Goal: Task Accomplishment & Management: Manage account settings

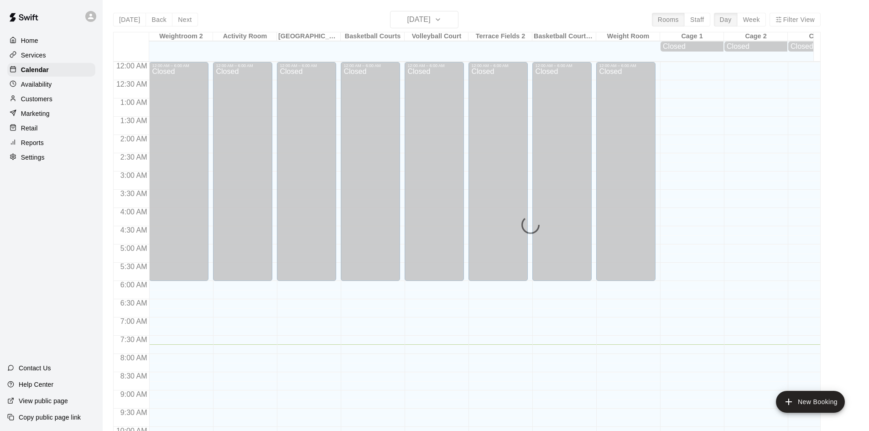
scroll to position [282, 0]
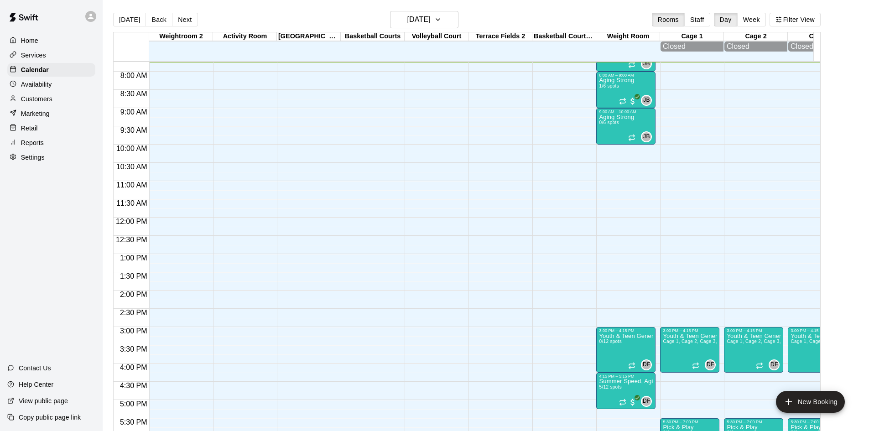
click at [56, 104] on div "Customers" at bounding box center [51, 99] width 88 height 14
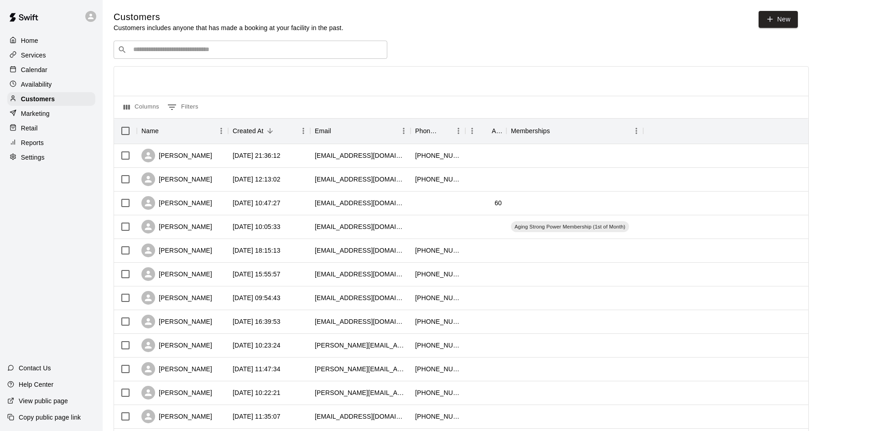
click at [61, 80] on div "Availability" at bounding box center [51, 85] width 88 height 14
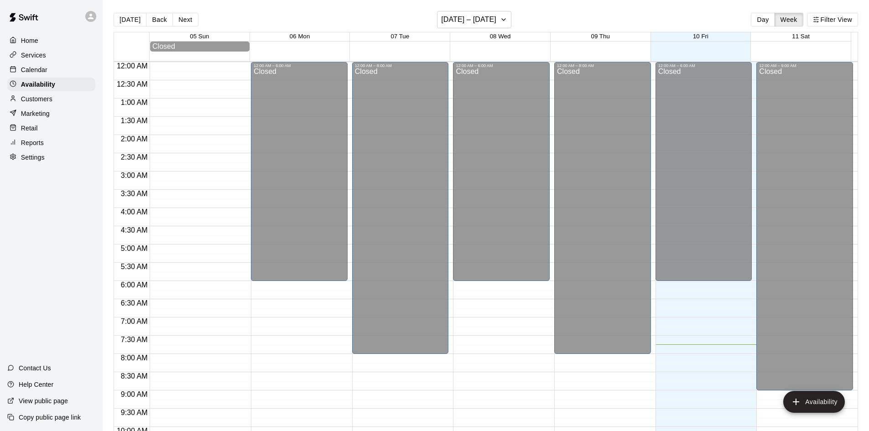
scroll to position [283, 0]
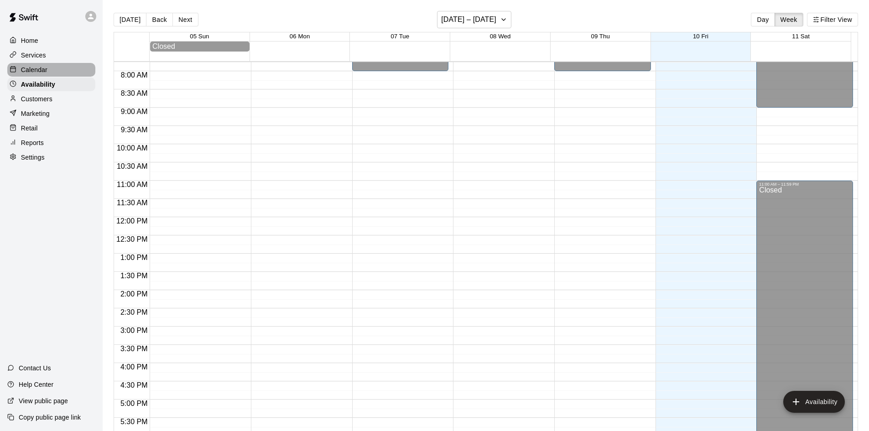
click at [62, 71] on div "Calendar" at bounding box center [51, 70] width 88 height 14
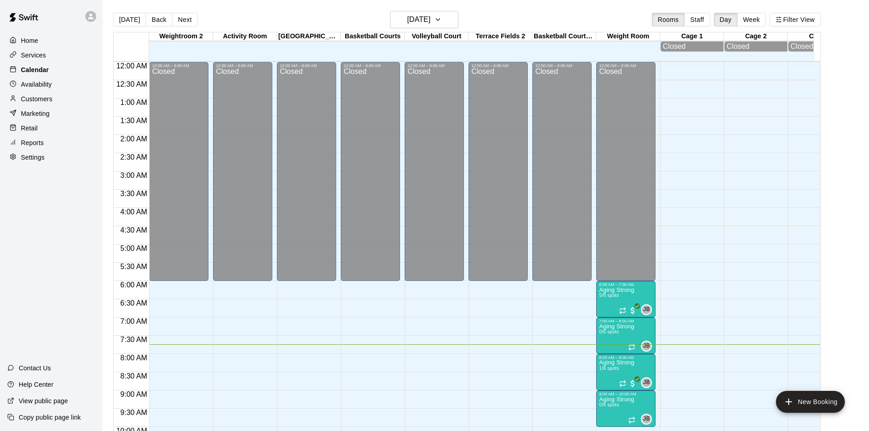
scroll to position [283, 0]
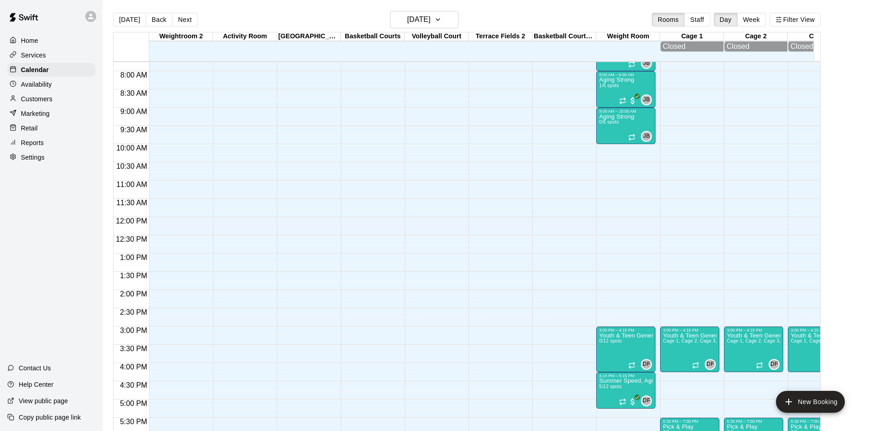
click at [43, 83] on p "Availability" at bounding box center [36, 84] width 31 height 9
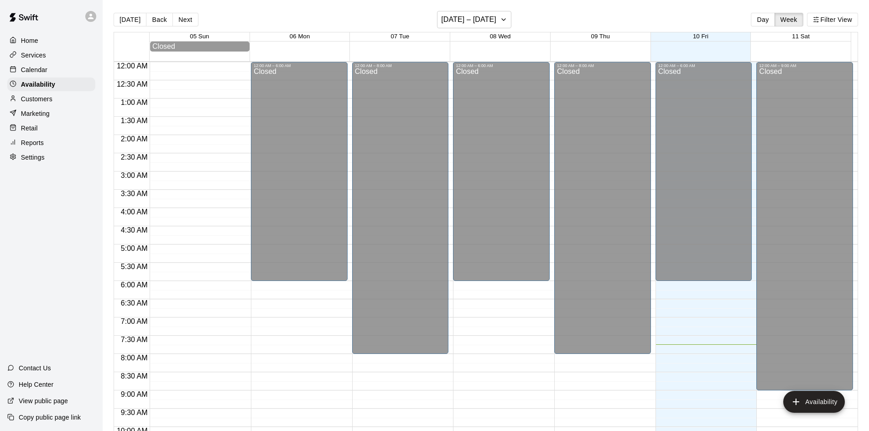
scroll to position [283, 0]
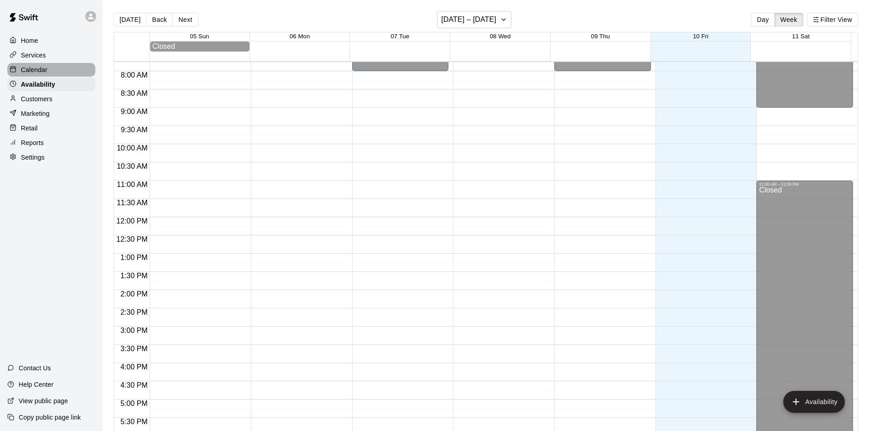
click at [51, 69] on div "Calendar" at bounding box center [51, 70] width 88 height 14
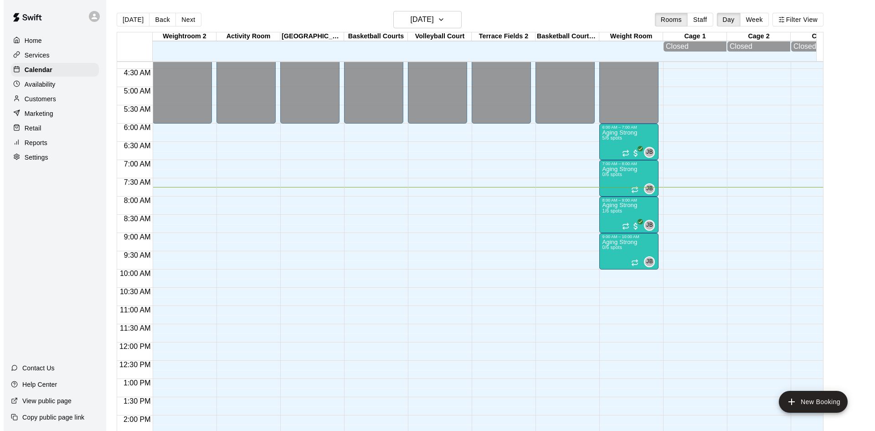
scroll to position [146, 0]
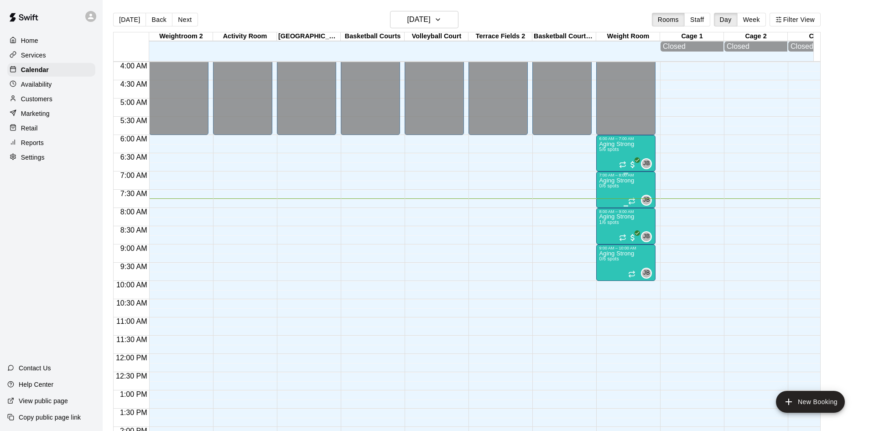
click at [620, 181] on p "Aging Strong" at bounding box center [616, 181] width 35 height 0
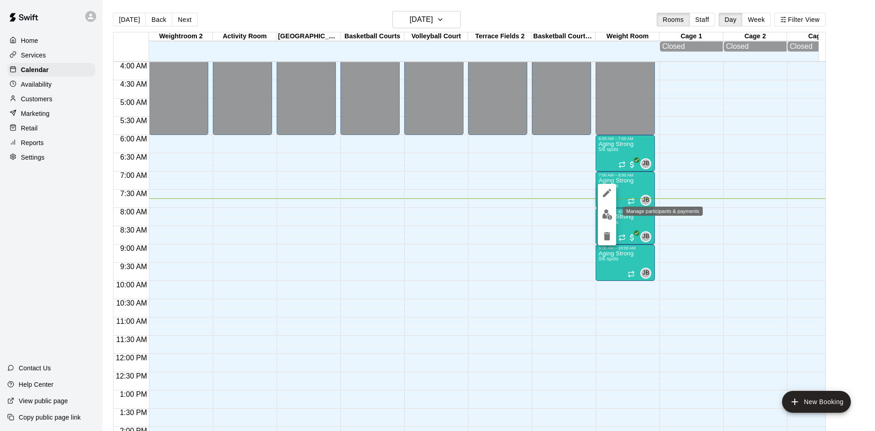
click at [609, 215] on img "edit" at bounding box center [607, 214] width 10 height 10
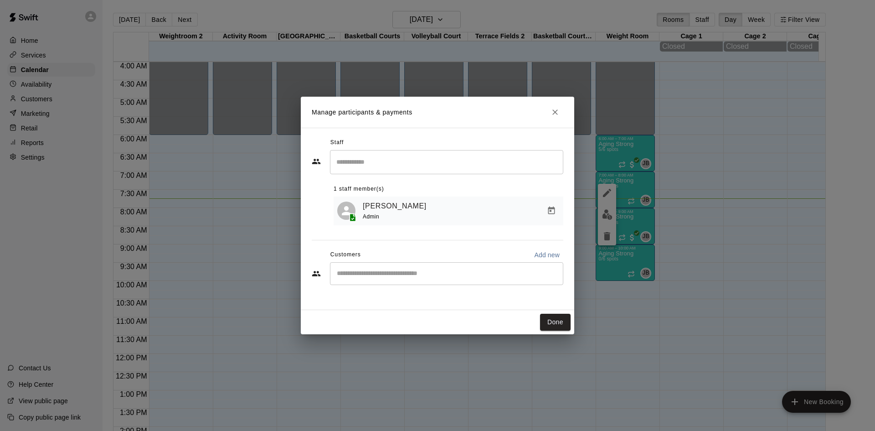
click at [364, 274] on input "Start typing to search customers..." at bounding box center [446, 273] width 225 height 9
type input "**"
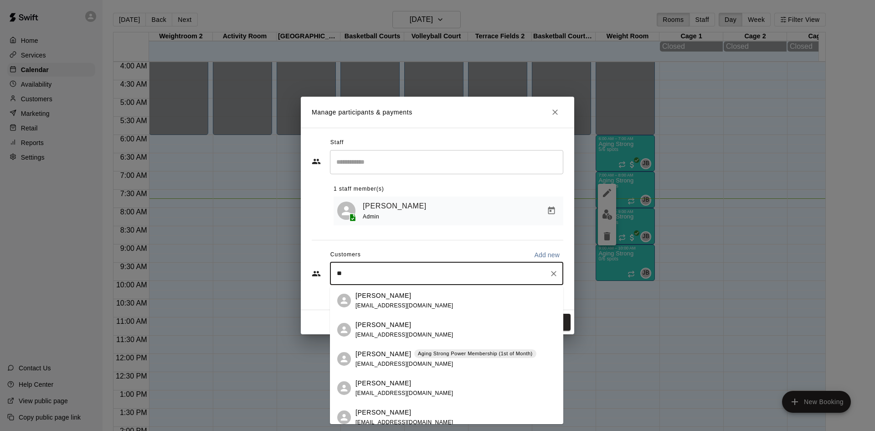
scroll to position [0, 0]
click at [455, 364] on div "[PERSON_NAME] Aging Strong Power Membership (1st of Month) [EMAIL_ADDRESS][DOMA…" at bounding box center [446, 360] width 181 height 20
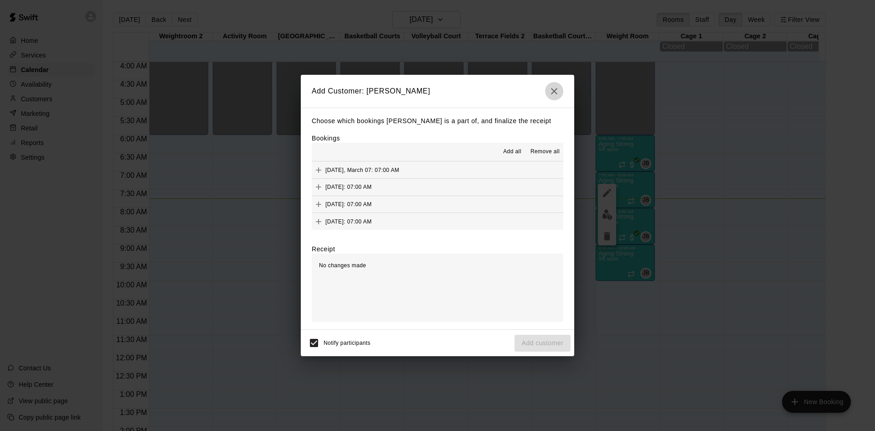
click at [556, 88] on icon "button" at bounding box center [554, 91] width 11 height 11
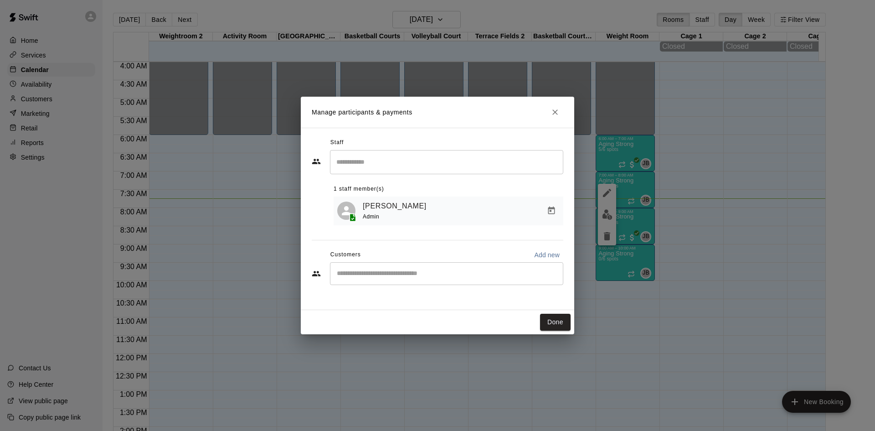
click at [487, 278] on input "Start typing to search customers..." at bounding box center [446, 273] width 225 height 9
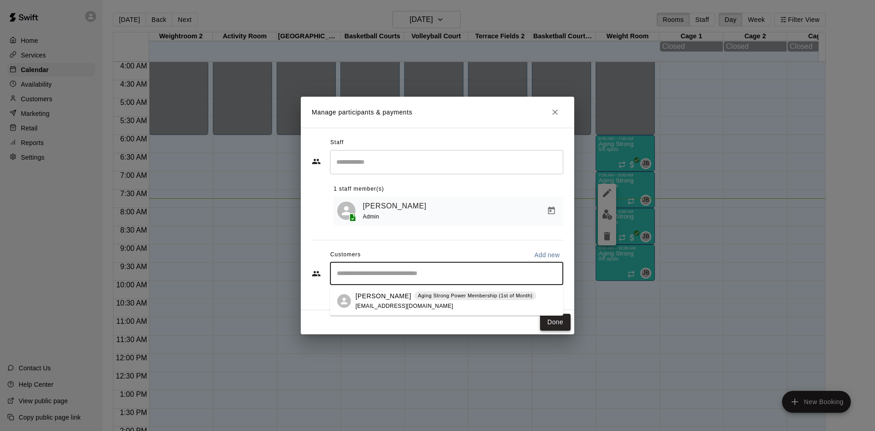
click at [563, 326] on button "Done" at bounding box center [555, 322] width 31 height 17
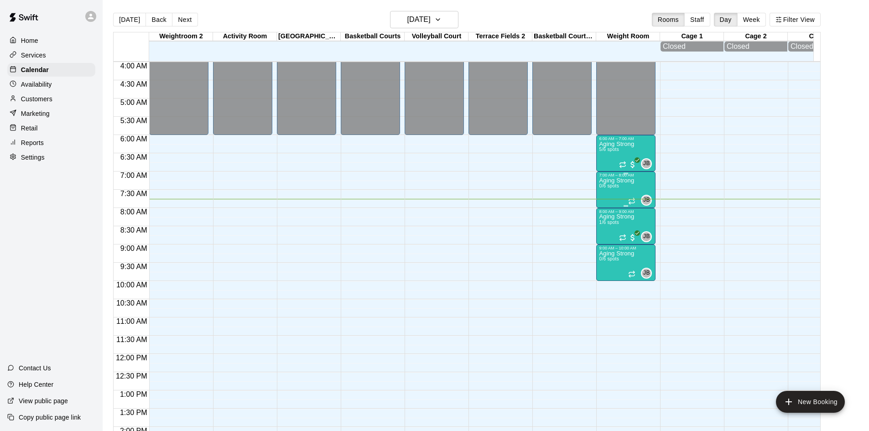
click at [607, 181] on p "Aging Strong" at bounding box center [616, 181] width 35 height 0
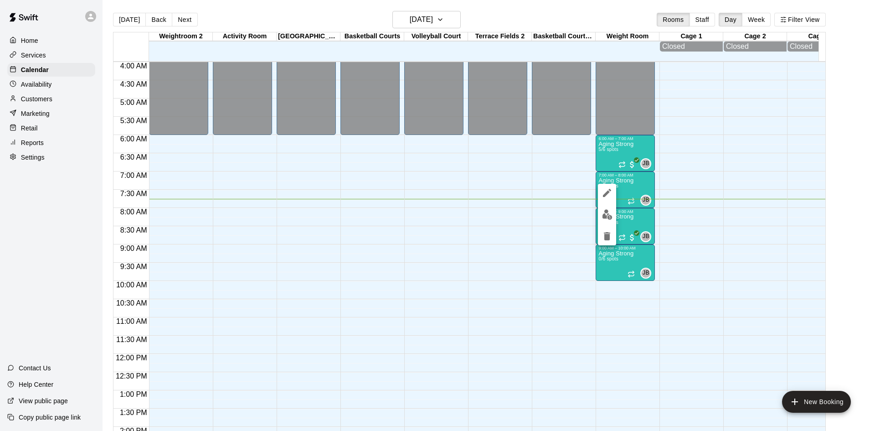
click at [611, 207] on button "edit" at bounding box center [607, 215] width 18 height 18
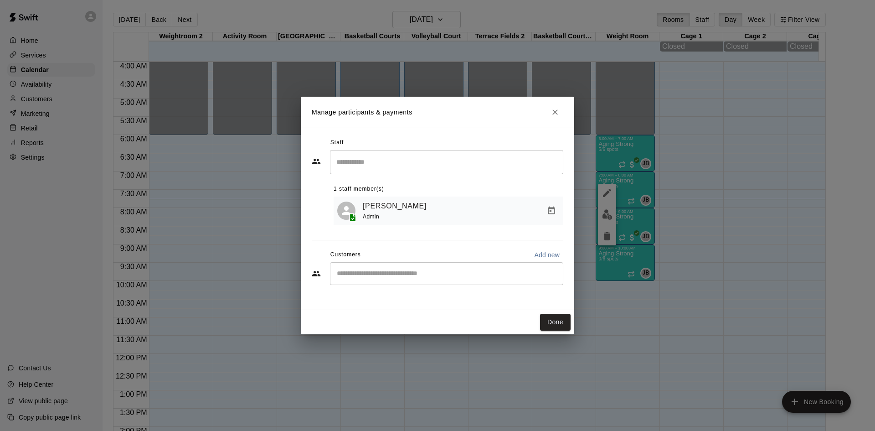
click at [407, 283] on div "​" at bounding box center [446, 273] width 233 height 23
type input "***"
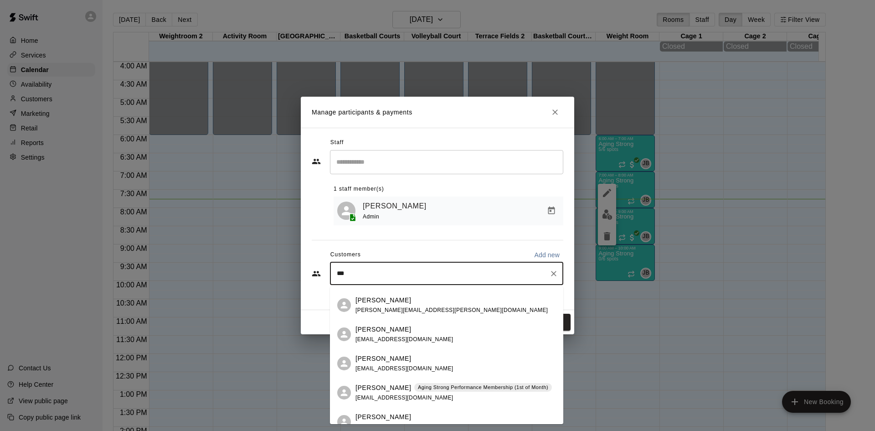
scroll to position [182, 0]
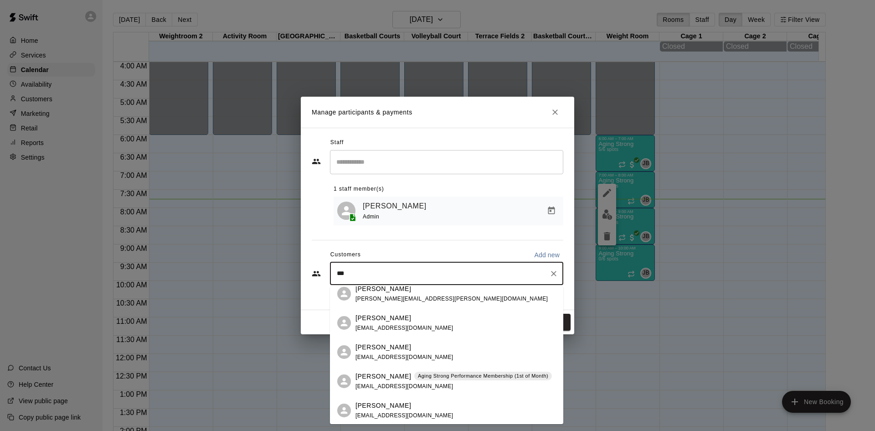
click at [442, 386] on div "[PERSON_NAME] Aging Strong Performance Membership (1st of Month) [EMAIL_ADDRESS…" at bounding box center [454, 382] width 197 height 20
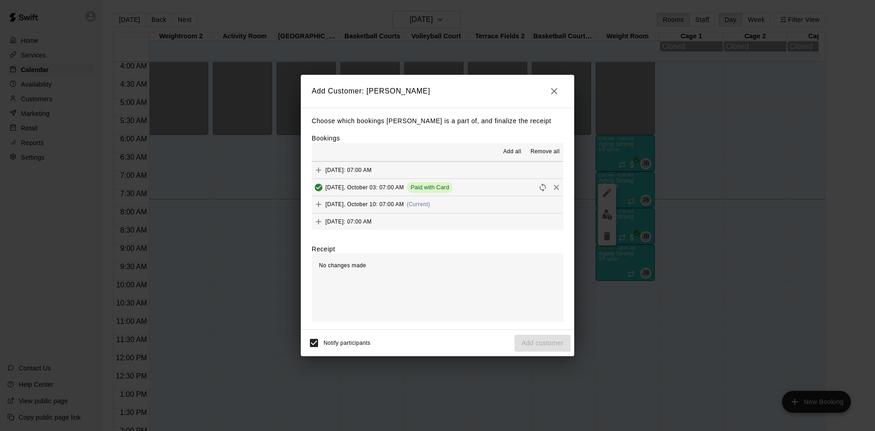
scroll to position [502, 0]
click at [446, 185] on button "[DATE], October 10: 07:00 AM (Current)" at bounding box center [438, 183] width 252 height 17
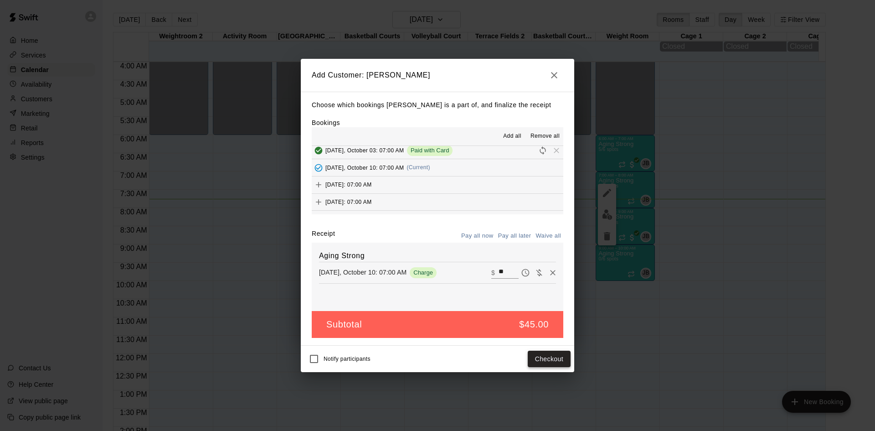
click at [567, 359] on button "Checkout" at bounding box center [549, 359] width 43 height 17
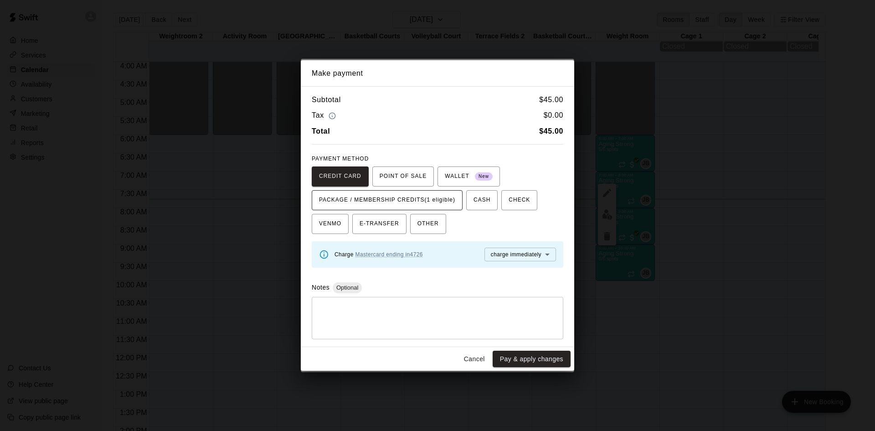
click at [451, 203] on span "PACKAGE / MEMBERSHIP CREDITS (1 eligible)" at bounding box center [387, 200] width 136 height 15
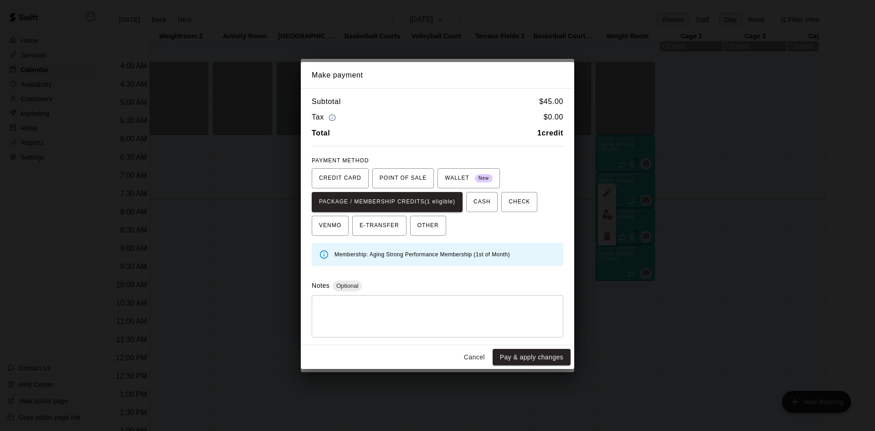
click at [508, 360] on button "Pay & apply changes" at bounding box center [532, 357] width 78 height 17
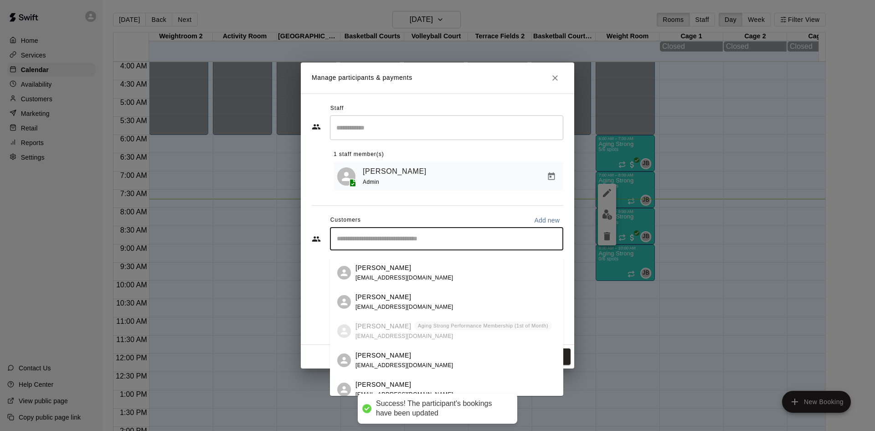
click at [421, 243] on input "Start typing to search customers..." at bounding box center [446, 238] width 225 height 9
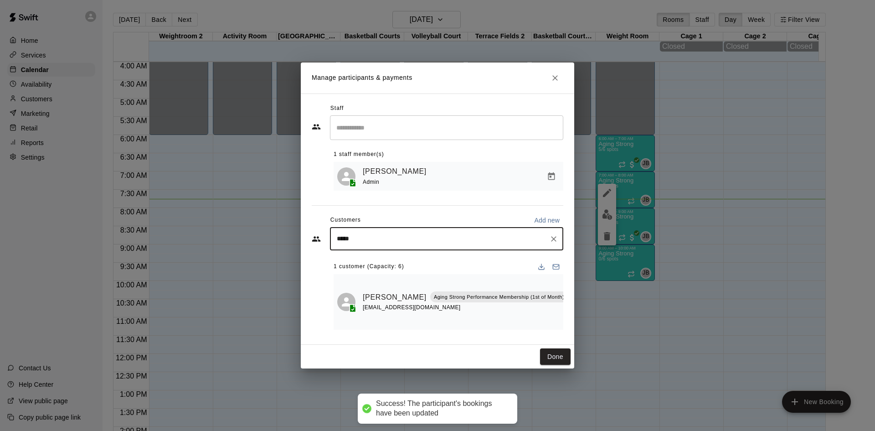
type input "******"
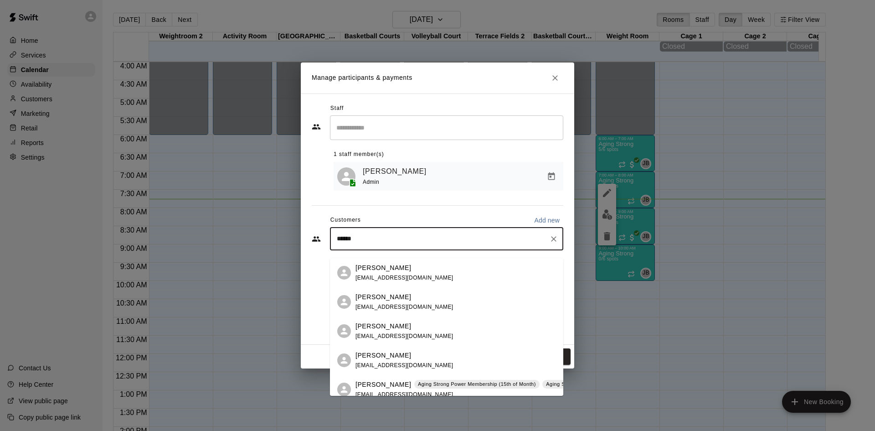
click at [445, 392] on div "[PERSON_NAME] Aging Strong Power Membership (15th of Month) Aging Strong Power …" at bounding box center [512, 390] width 312 height 20
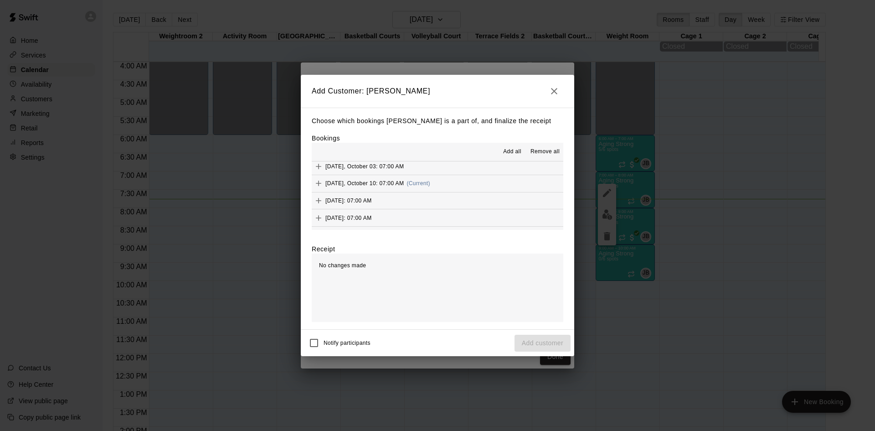
click at [453, 182] on button "[DATE], October 10: 07:00 AM (Current)" at bounding box center [438, 183] width 252 height 17
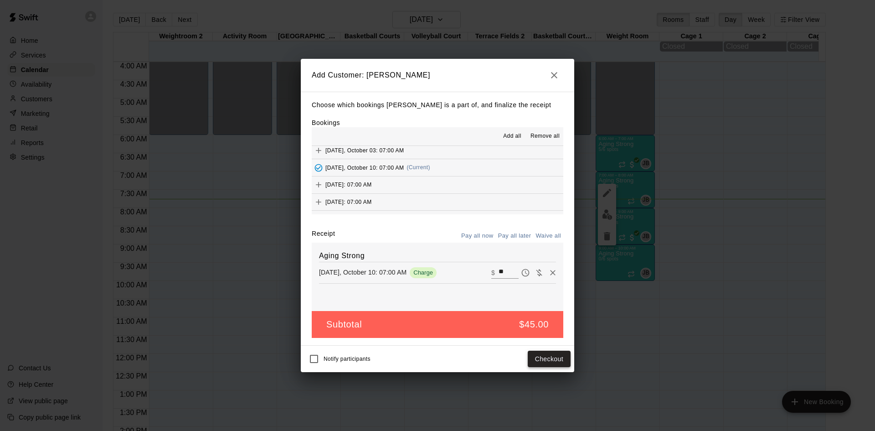
click at [555, 361] on button "Checkout" at bounding box center [549, 359] width 43 height 17
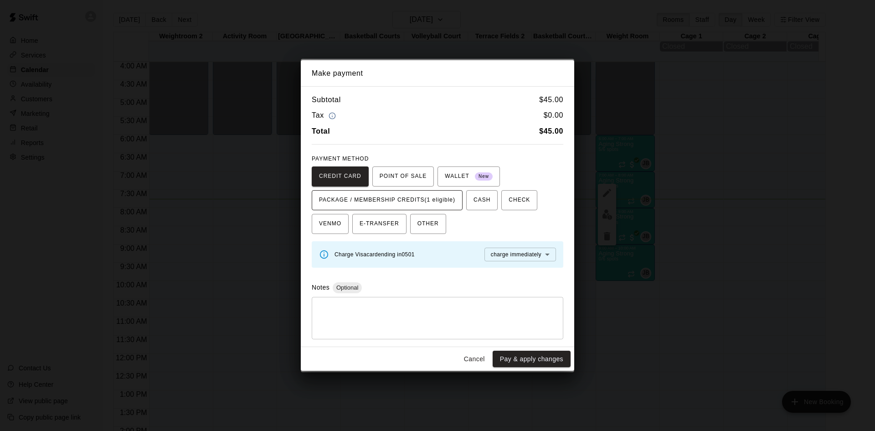
click at [451, 202] on span "PACKAGE / MEMBERSHIP CREDITS (1 eligible)" at bounding box center [387, 200] width 136 height 15
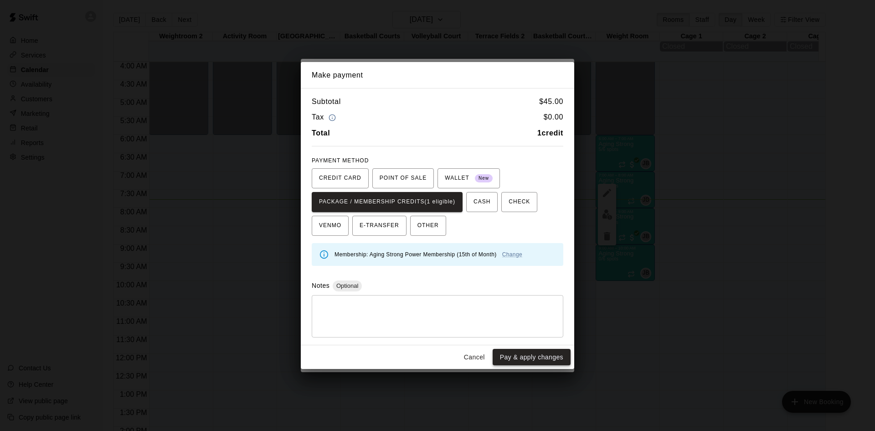
click at [520, 356] on button "Pay & apply changes" at bounding box center [532, 357] width 78 height 17
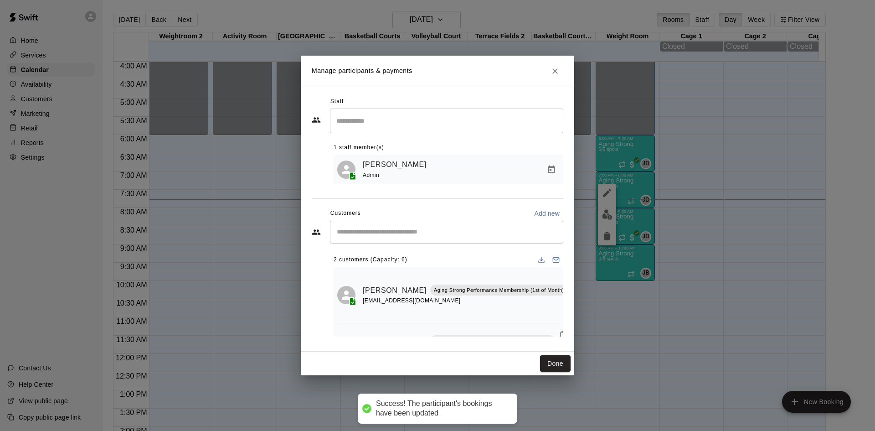
scroll to position [0, 0]
click at [462, 237] on input "Start typing to search customers..." at bounding box center [446, 232] width 225 height 9
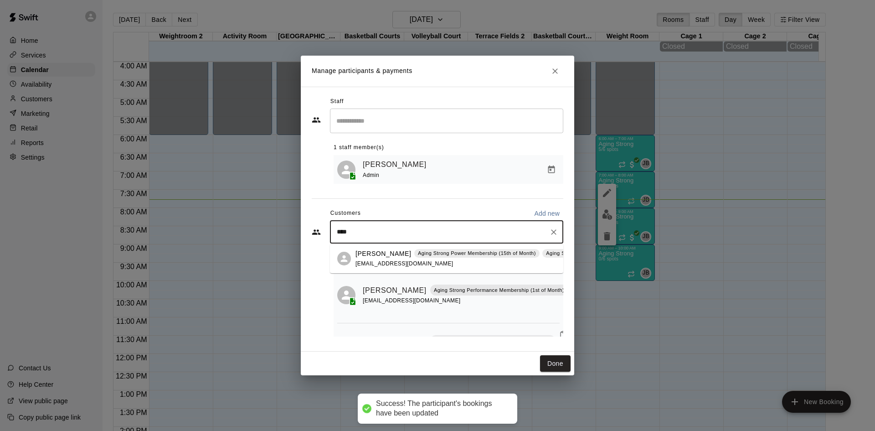
type input "*****"
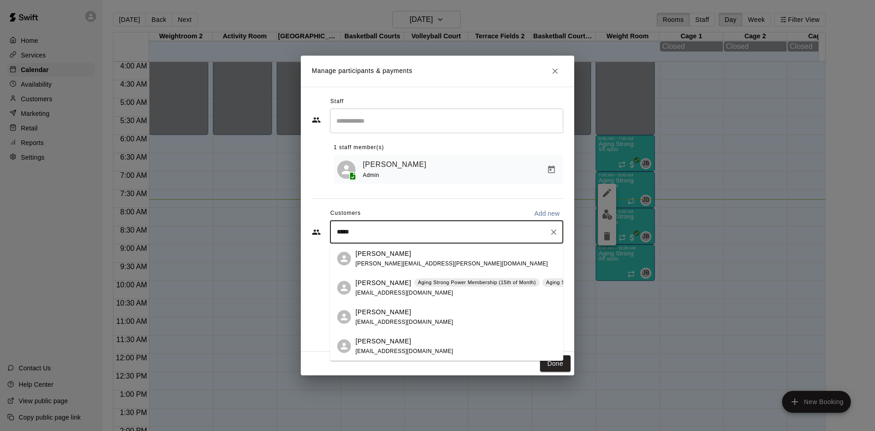
click at [466, 291] on div "[PERSON_NAME] Aging Strong Power Membership (15th of Month) Aging Strong Power …" at bounding box center [512, 288] width 312 height 20
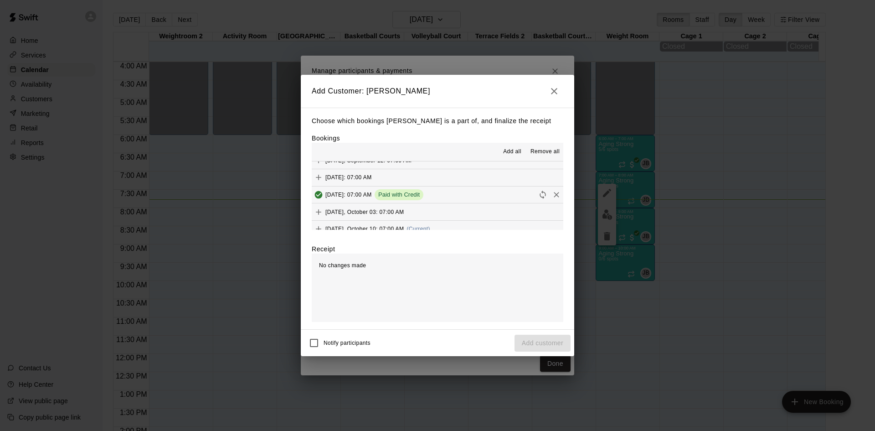
scroll to position [502, 0]
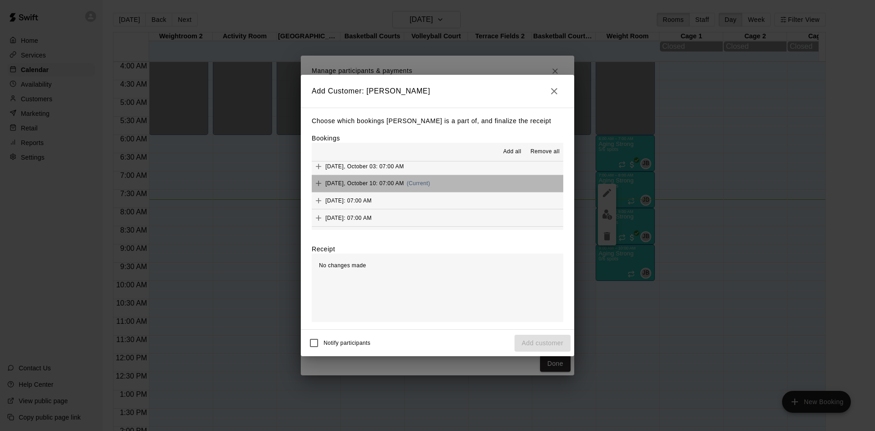
click at [456, 185] on button "[DATE], October 10: 07:00 AM (Current)" at bounding box center [438, 183] width 252 height 17
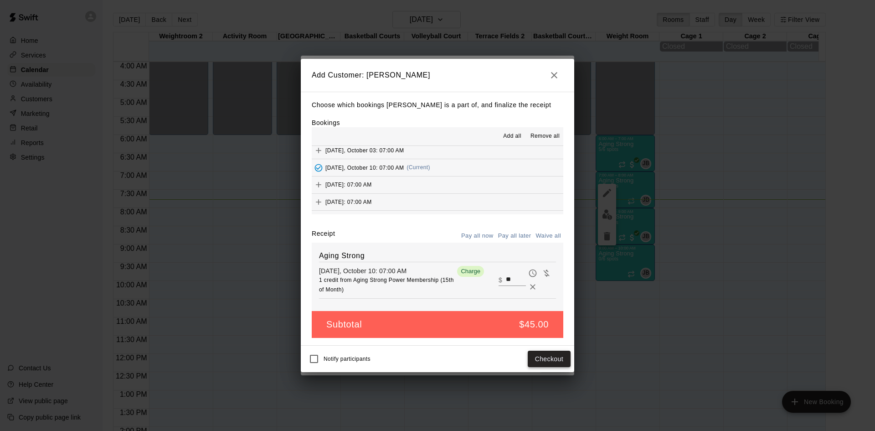
click at [549, 357] on button "Checkout" at bounding box center [549, 359] width 43 height 17
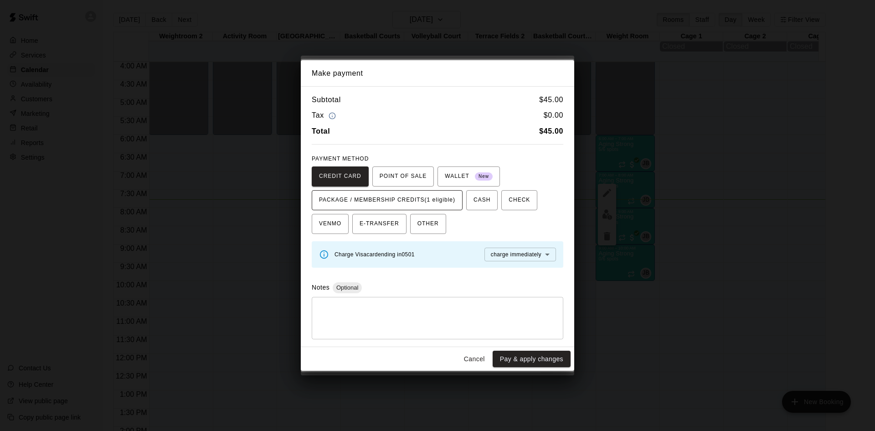
click at [455, 199] on span "PACKAGE / MEMBERSHIP CREDITS (1 eligible)" at bounding box center [387, 200] width 136 height 15
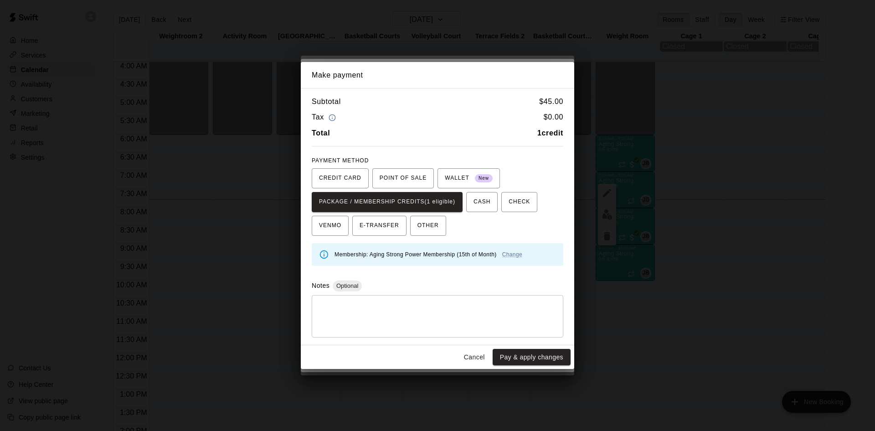
click at [515, 351] on button "Pay & apply changes" at bounding box center [532, 357] width 78 height 17
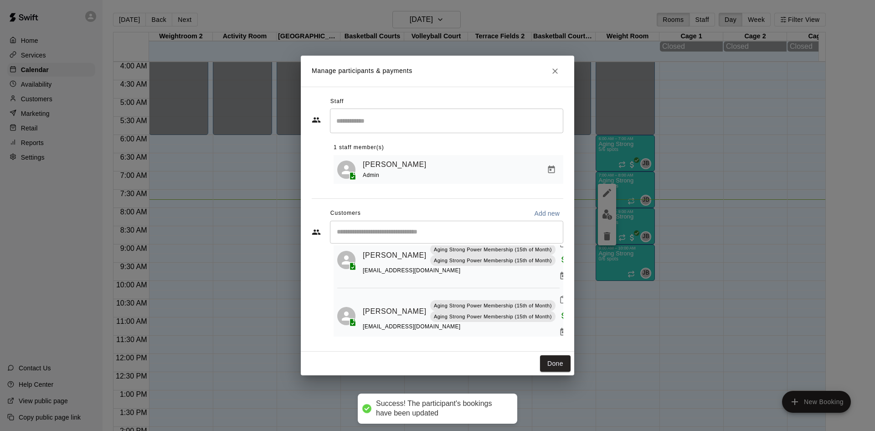
scroll to position [103, 0]
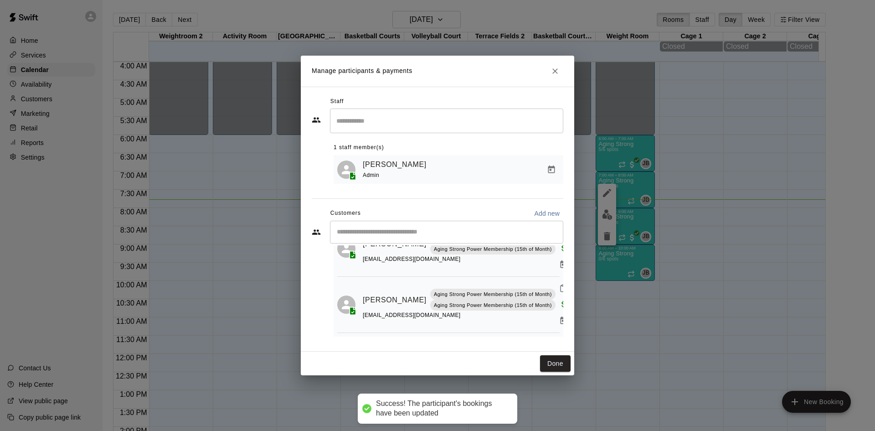
click at [450, 230] on input "Start typing to search customers..." at bounding box center [446, 232] width 225 height 9
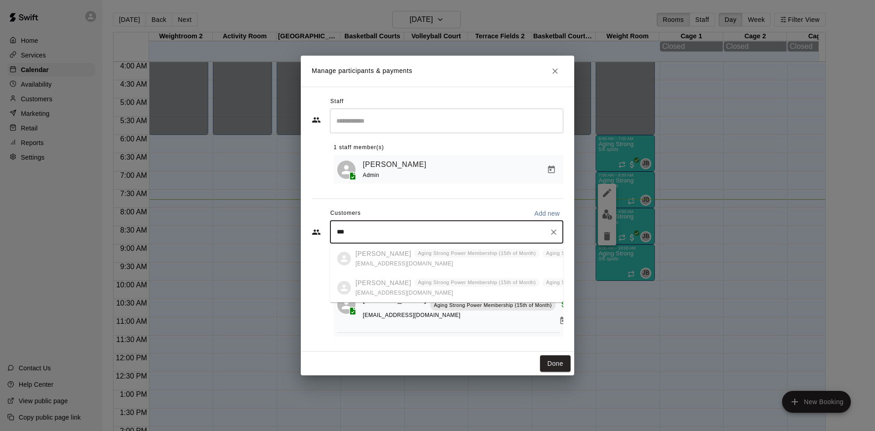
type input "****"
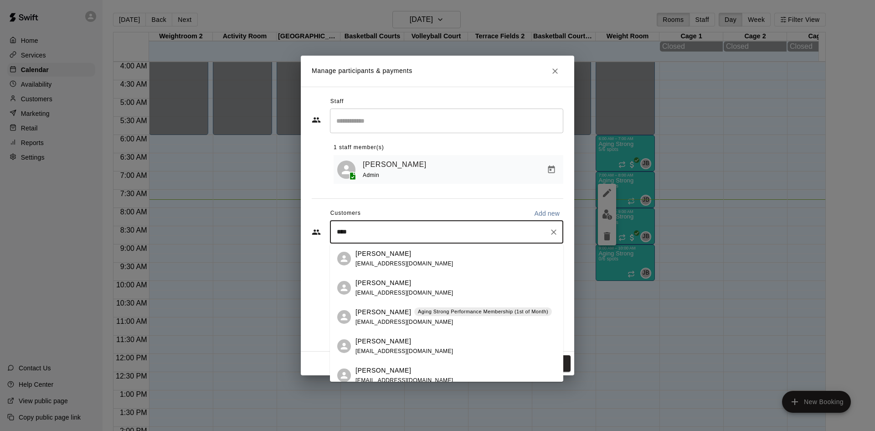
click at [421, 320] on div "[PERSON_NAME] Aging Strong Performance Membership (1st of Month) [PERSON_NAME][…" at bounding box center [454, 317] width 197 height 20
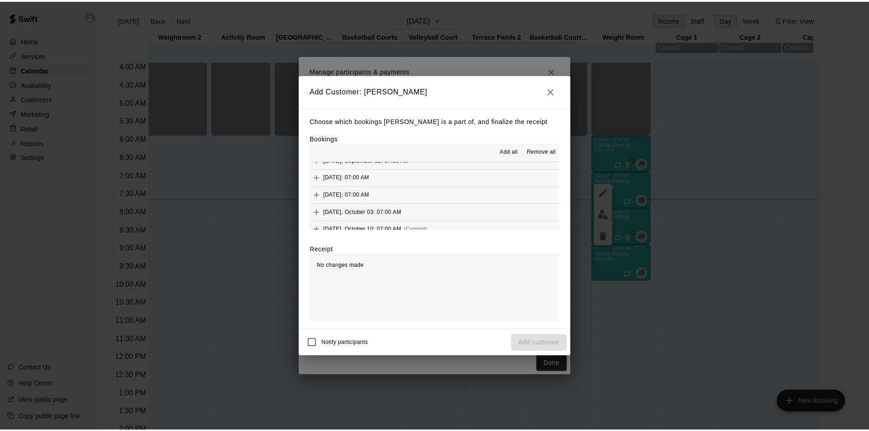
scroll to position [502, 0]
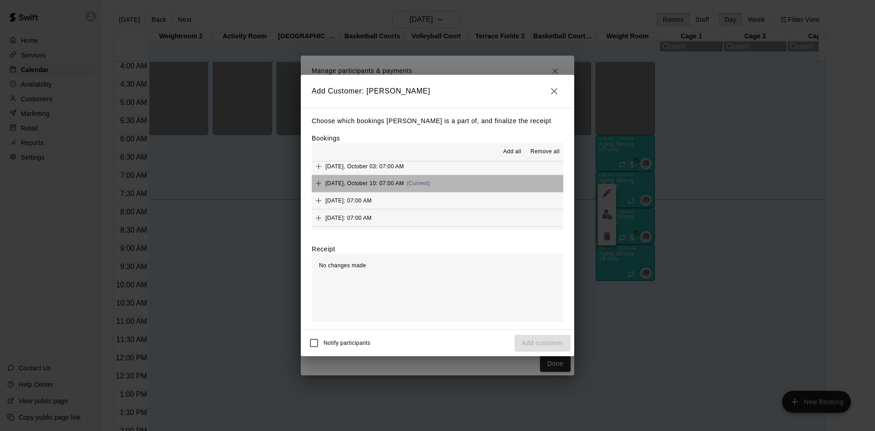
click at [446, 185] on button "[DATE], October 10: 07:00 AM (Current)" at bounding box center [438, 183] width 252 height 17
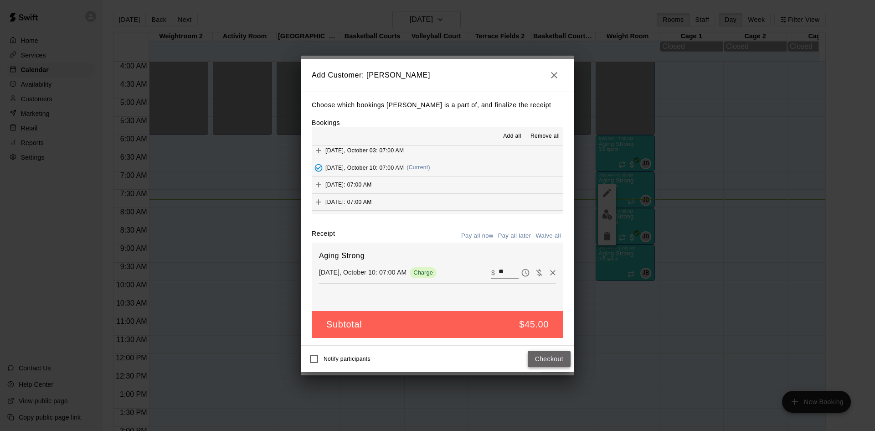
click at [542, 366] on button "Checkout" at bounding box center [549, 359] width 43 height 17
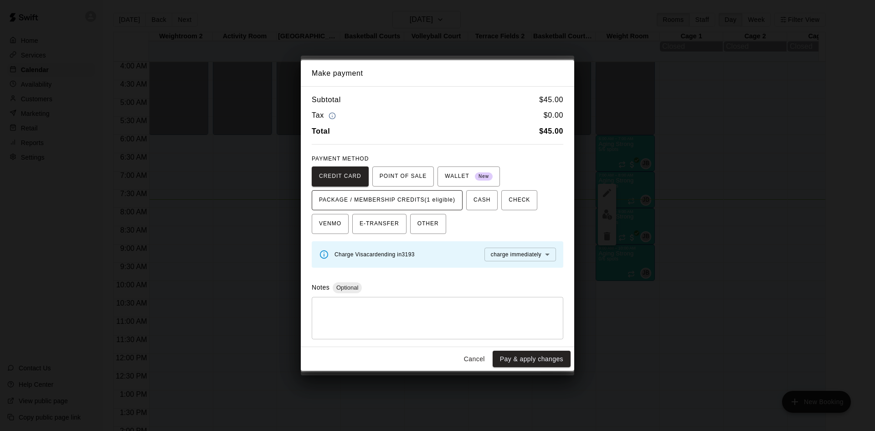
click at [453, 202] on span "PACKAGE / MEMBERSHIP CREDITS (1 eligible)" at bounding box center [387, 200] width 136 height 15
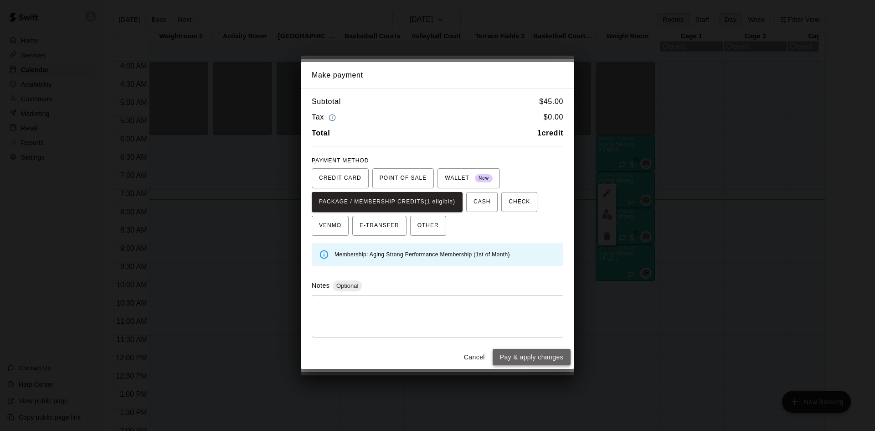
click at [517, 364] on button "Pay & apply changes" at bounding box center [532, 357] width 78 height 17
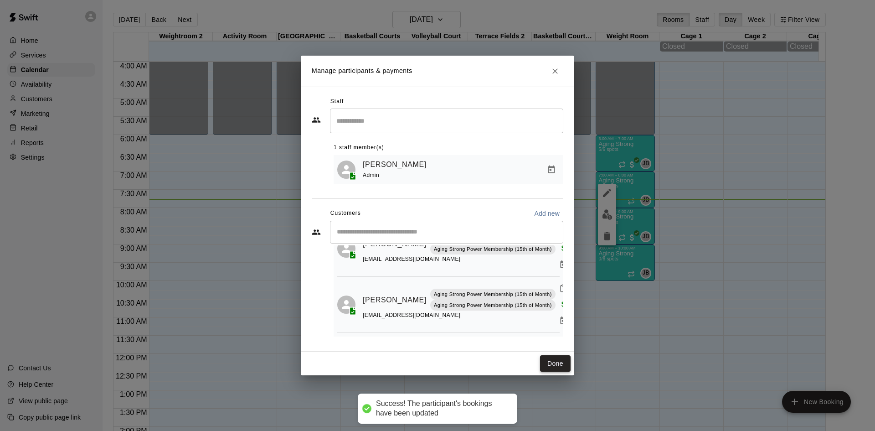
click at [556, 363] on button "Done" at bounding box center [555, 363] width 31 height 17
